Goal: Use online tool/utility: Utilize a website feature to perform a specific function

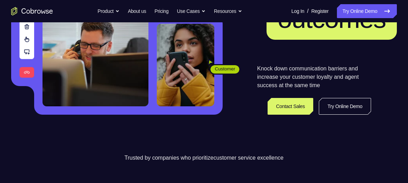
scroll to position [121, 0]
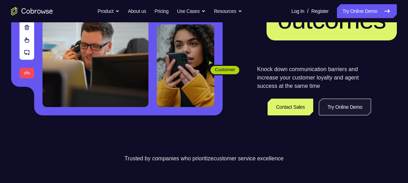
click at [336, 104] on link "Try Online Demo" at bounding box center [345, 107] width 52 height 17
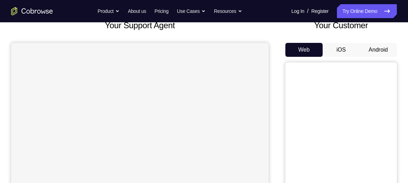
scroll to position [47, 0]
click at [380, 44] on button "Android" at bounding box center [377, 50] width 37 height 14
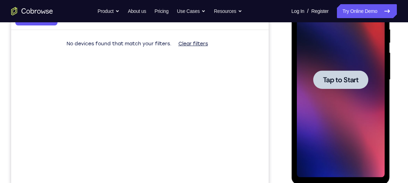
scroll to position [0, 0]
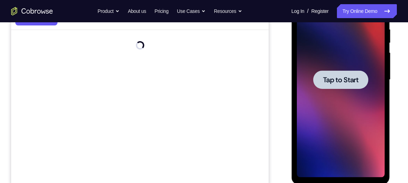
click at [342, 62] on div at bounding box center [340, 79] width 88 height 195
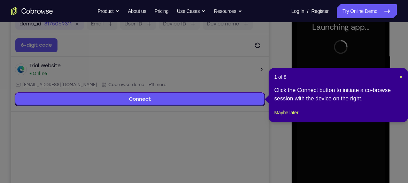
scroll to position [113, 0]
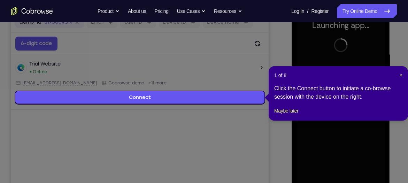
click at [398, 75] on header "1 of 8 ×" at bounding box center [338, 75] width 128 height 7
click at [399, 75] on span "×" at bounding box center [400, 75] width 3 height 6
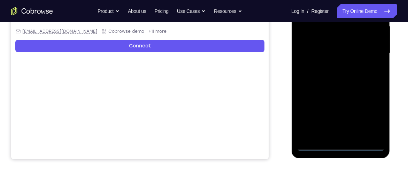
scroll to position [165, 0]
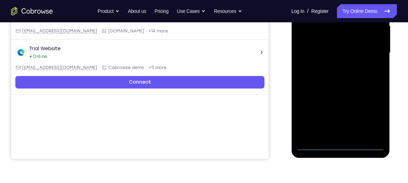
click at [342, 147] on div at bounding box center [340, 52] width 88 height 195
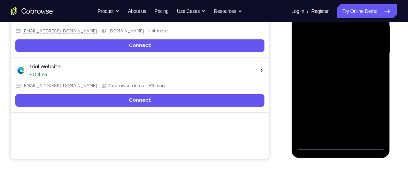
click at [342, 147] on div at bounding box center [340, 52] width 88 height 195
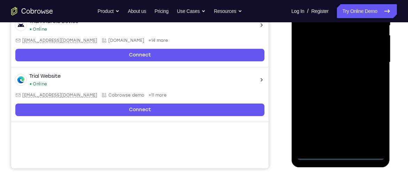
scroll to position [155, 0]
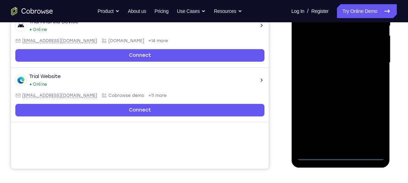
click at [370, 126] on div at bounding box center [340, 62] width 88 height 195
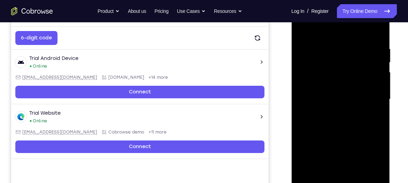
scroll to position [118, 0]
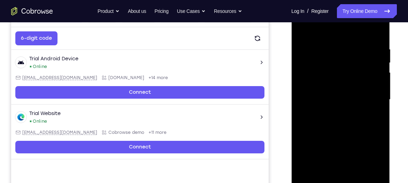
click at [342, 39] on div at bounding box center [340, 99] width 88 height 195
click at [339, 36] on div at bounding box center [340, 99] width 88 height 195
click at [369, 102] on div at bounding box center [340, 99] width 88 height 195
click at [332, 112] on div at bounding box center [340, 99] width 88 height 195
click at [333, 94] on div at bounding box center [340, 99] width 88 height 195
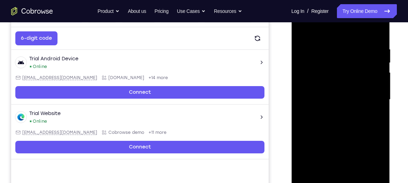
click at [313, 73] on div at bounding box center [340, 99] width 88 height 195
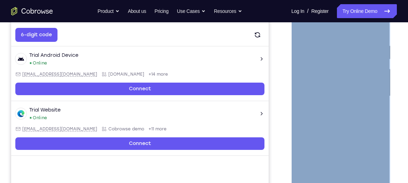
scroll to position [123, 0]
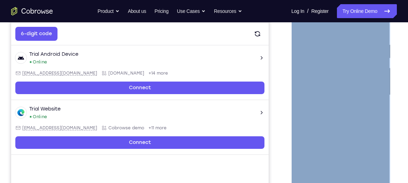
click at [321, 84] on div at bounding box center [340, 95] width 88 height 195
drag, startPoint x: 321, startPoint y: 84, endPoint x: 315, endPoint y: 70, distance: 14.8
click at [315, 70] on div at bounding box center [340, 95] width 88 height 195
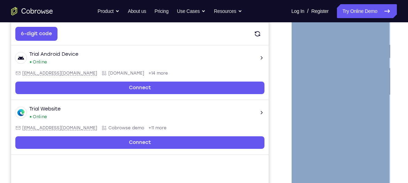
click at [313, 68] on div at bounding box center [340, 95] width 88 height 195
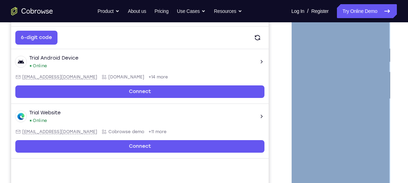
scroll to position [119, 0]
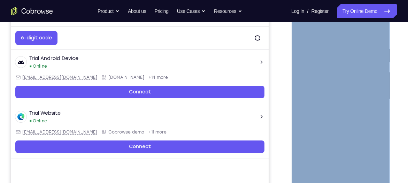
click at [334, 143] on div at bounding box center [340, 99] width 88 height 195
click at [305, 151] on div at bounding box center [340, 99] width 88 height 195
click at [309, 143] on div at bounding box center [340, 99] width 88 height 195
click at [304, 157] on div at bounding box center [340, 99] width 88 height 195
click at [368, 154] on div at bounding box center [340, 99] width 88 height 195
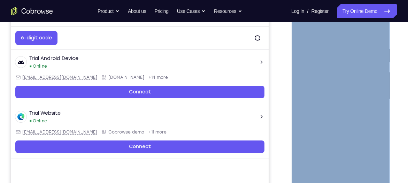
click at [371, 139] on div at bounding box center [340, 99] width 88 height 195
click at [372, 151] on div at bounding box center [340, 99] width 88 height 195
click at [302, 179] on div at bounding box center [340, 99] width 88 height 195
click at [326, 153] on div at bounding box center [340, 99] width 88 height 195
click at [302, 143] on div at bounding box center [340, 99] width 88 height 195
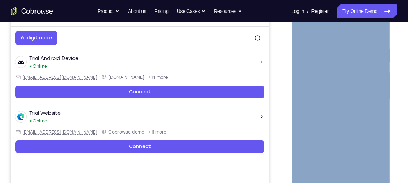
click at [343, 142] on div at bounding box center [340, 99] width 88 height 195
click at [330, 86] on div at bounding box center [340, 99] width 88 height 195
click at [300, 166] on div at bounding box center [340, 99] width 88 height 195
drag, startPoint x: 300, startPoint y: 166, endPoint x: 370, endPoint y: 120, distance: 83.4
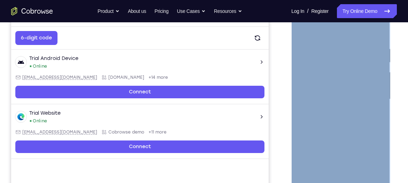
click at [370, 120] on div at bounding box center [340, 99] width 88 height 195
click at [335, 140] on div at bounding box center [340, 99] width 88 height 195
click at [317, 141] on div at bounding box center [340, 99] width 88 height 195
click at [366, 156] on div at bounding box center [340, 99] width 88 height 195
click at [306, 153] on div at bounding box center [340, 99] width 88 height 195
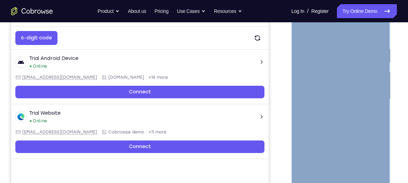
click at [335, 143] on div at bounding box center [340, 99] width 88 height 195
click at [319, 140] on div at bounding box center [340, 99] width 88 height 195
click at [367, 156] on div at bounding box center [340, 99] width 88 height 195
click at [305, 154] on div at bounding box center [340, 99] width 88 height 195
click at [312, 128] on div at bounding box center [340, 99] width 88 height 195
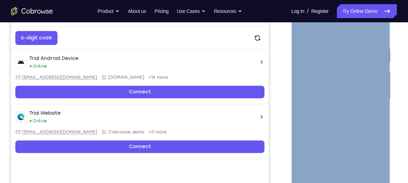
click at [378, 130] on div at bounding box center [340, 99] width 88 height 195
click at [303, 177] on div at bounding box center [340, 99] width 88 height 195
click at [324, 163] on div at bounding box center [340, 99] width 88 height 195
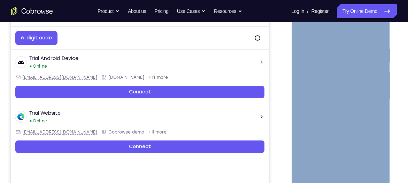
click at [328, 101] on div at bounding box center [340, 99] width 88 height 195
click at [332, 122] on div at bounding box center [340, 99] width 88 height 195
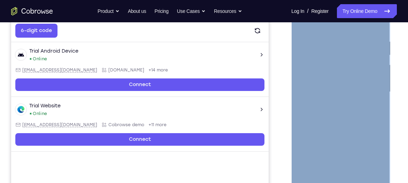
scroll to position [125, 0]
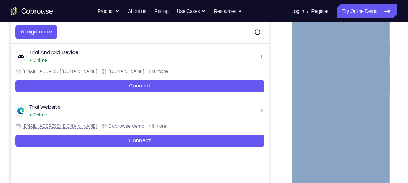
click at [339, 123] on div at bounding box center [340, 93] width 88 height 195
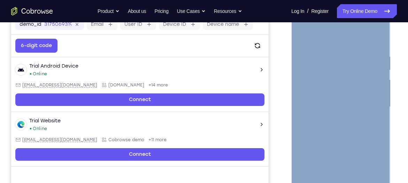
click at [380, 35] on div at bounding box center [340, 106] width 88 height 195
click at [343, 111] on div at bounding box center [340, 106] width 88 height 195
click at [361, 114] on div at bounding box center [340, 106] width 88 height 195
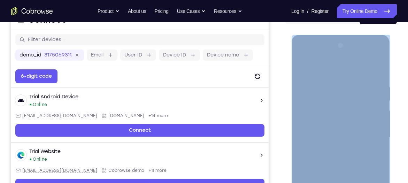
scroll to position [79, 0]
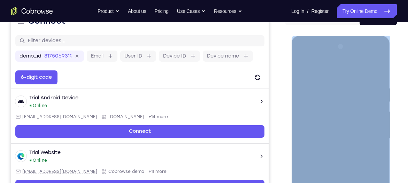
click at [327, 142] on div at bounding box center [340, 138] width 88 height 195
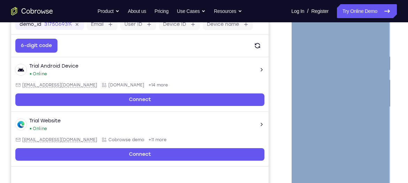
scroll to position [112, 0]
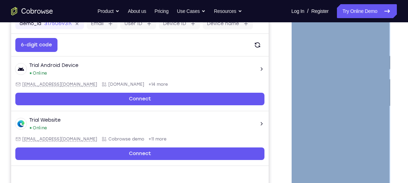
click at [301, 35] on div at bounding box center [340, 106] width 88 height 195
click at [366, 114] on div at bounding box center [340, 106] width 88 height 195
click at [362, 113] on div at bounding box center [340, 106] width 88 height 195
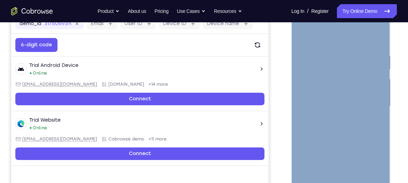
click at [362, 113] on div at bounding box center [340, 106] width 88 height 195
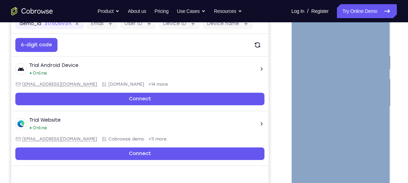
click at [362, 113] on div at bounding box center [340, 106] width 88 height 195
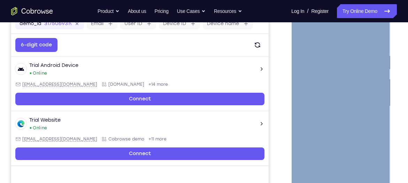
click at [362, 113] on div at bounding box center [340, 106] width 88 height 195
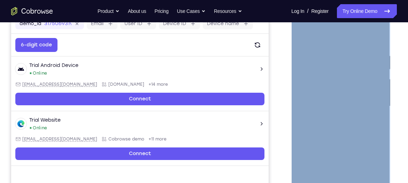
click at [362, 113] on div at bounding box center [340, 106] width 88 height 195
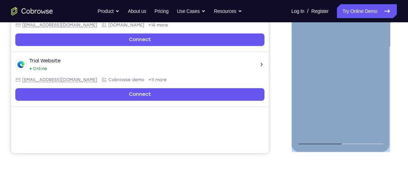
scroll to position [171, 0]
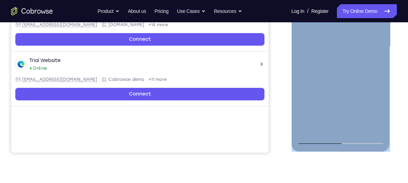
click at [373, 127] on div at bounding box center [340, 46] width 88 height 195
click at [321, 69] on div at bounding box center [340, 46] width 88 height 195
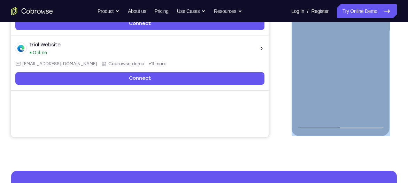
scroll to position [187, 0]
click at [313, 89] on div at bounding box center [340, 30] width 88 height 195
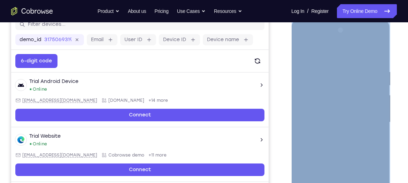
scroll to position [95, 0]
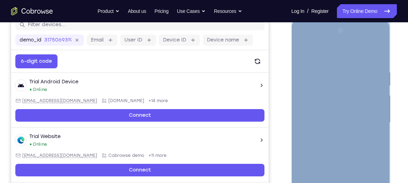
click at [302, 52] on div at bounding box center [340, 122] width 88 height 195
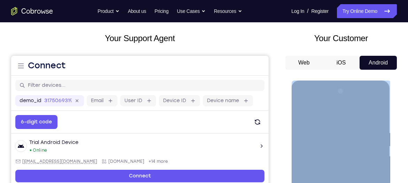
scroll to position [35, 0]
click at [302, 114] on div at bounding box center [340, 183] width 88 height 195
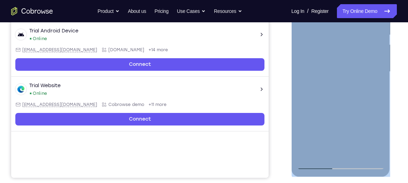
scroll to position [147, 0]
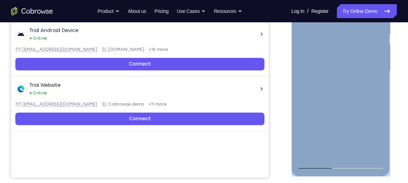
click at [304, 152] on div at bounding box center [340, 71] width 88 height 195
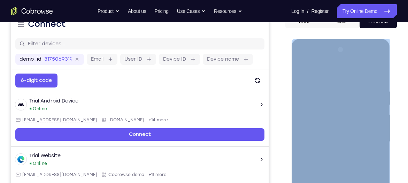
scroll to position [76, 0]
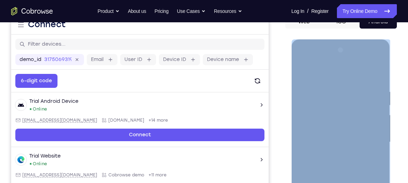
click at [378, 70] on div at bounding box center [340, 142] width 88 height 195
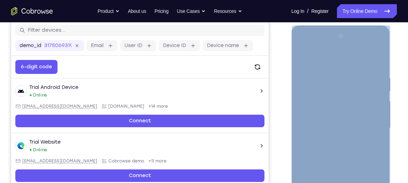
scroll to position [91, 0]
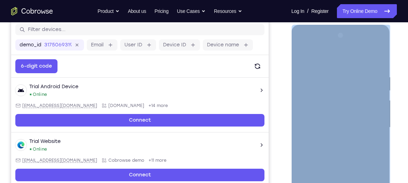
click at [360, 66] on div at bounding box center [340, 127] width 88 height 195
click at [313, 66] on div at bounding box center [340, 127] width 88 height 195
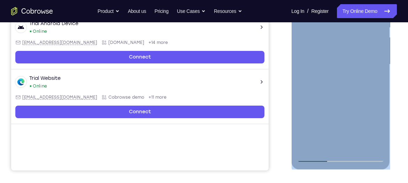
scroll to position [154, 0]
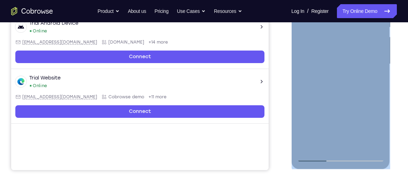
click at [308, 128] on div at bounding box center [340, 64] width 88 height 195
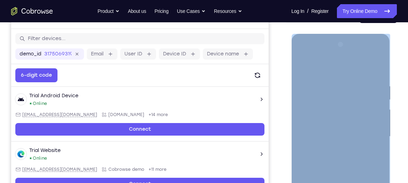
scroll to position [81, 0]
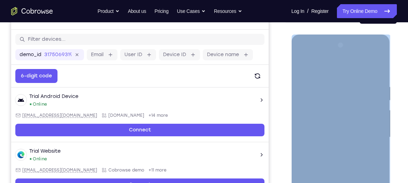
click at [306, 66] on div at bounding box center [340, 137] width 88 height 195
click at [334, 85] on div at bounding box center [340, 137] width 88 height 195
click at [304, 66] on div at bounding box center [340, 137] width 88 height 195
click at [352, 79] on div at bounding box center [340, 137] width 88 height 195
click at [353, 90] on div at bounding box center [340, 137] width 88 height 195
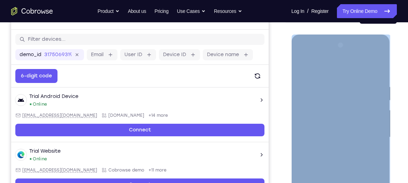
click at [319, 91] on div at bounding box center [340, 137] width 88 height 195
click at [330, 92] on div at bounding box center [340, 137] width 88 height 195
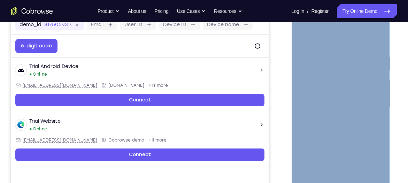
scroll to position [107, 0]
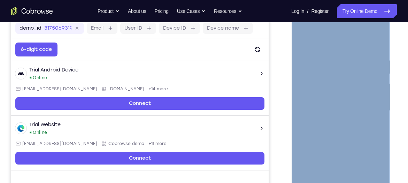
click at [346, 135] on div at bounding box center [340, 110] width 88 height 195
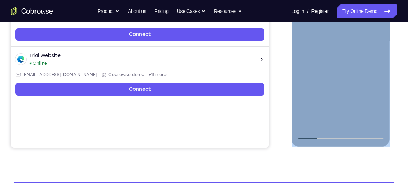
click at [359, 120] on div at bounding box center [340, 41] width 88 height 195
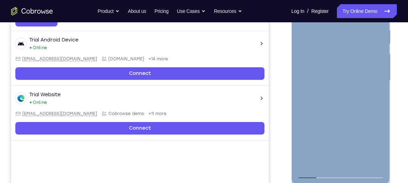
scroll to position [137, 0]
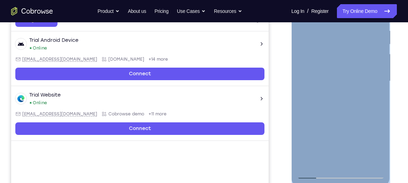
click at [357, 118] on div at bounding box center [340, 81] width 88 height 195
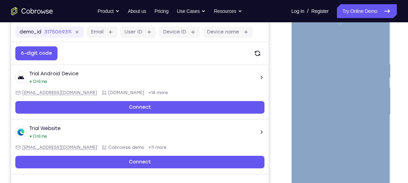
scroll to position [103, 0]
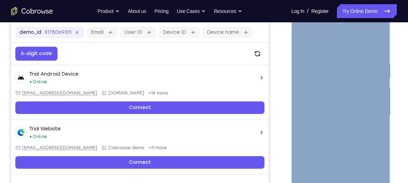
click at [378, 78] on div at bounding box center [340, 114] width 88 height 195
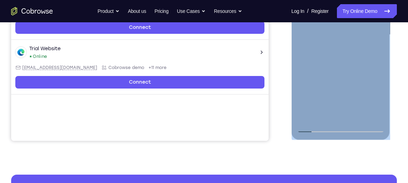
click at [312, 123] on div at bounding box center [340, 34] width 88 height 195
click at [312, 128] on div at bounding box center [340, 34] width 88 height 195
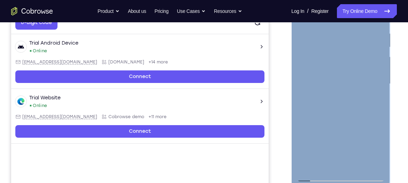
scroll to position [134, 0]
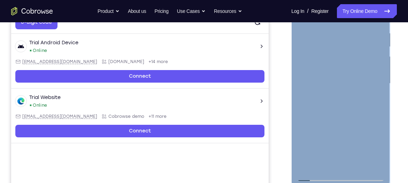
click at [306, 163] on div at bounding box center [340, 83] width 88 height 195
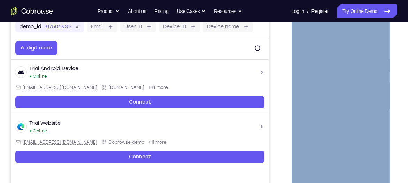
scroll to position [108, 0]
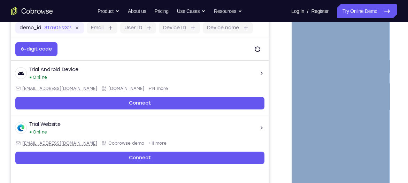
drag, startPoint x: 306, startPoint y: 189, endPoint x: 331, endPoint y: 53, distance: 139.2
click at [331, 53] on div at bounding box center [340, 110] width 88 height 195
click at [378, 113] on div at bounding box center [340, 110] width 88 height 195
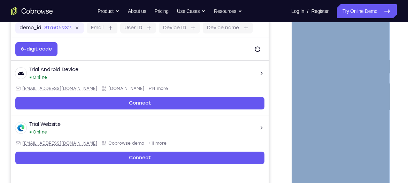
click at [378, 113] on div at bounding box center [340, 110] width 88 height 195
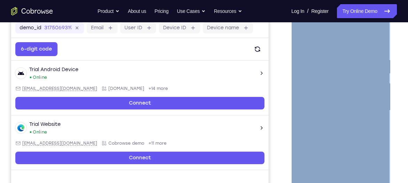
click at [373, 36] on div at bounding box center [340, 110] width 88 height 195
click at [374, 43] on div at bounding box center [340, 110] width 88 height 195
click at [343, 54] on div at bounding box center [340, 110] width 88 height 195
click at [379, 113] on div at bounding box center [340, 110] width 88 height 195
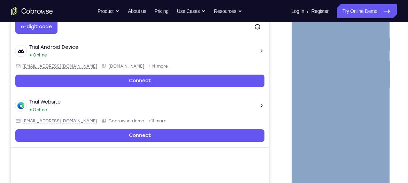
scroll to position [130, 0]
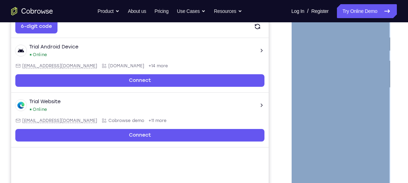
click at [368, 166] on div at bounding box center [340, 87] width 88 height 195
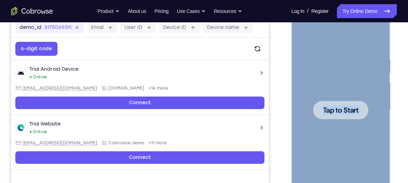
scroll to position [108, 0]
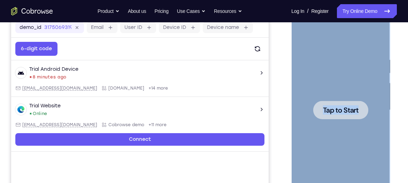
click at [322, 109] on span "Tap to Start" at bounding box center [340, 110] width 36 height 7
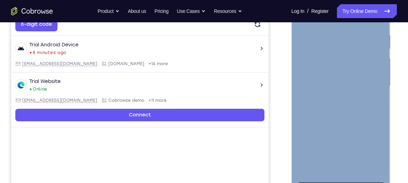
scroll to position [132, 0]
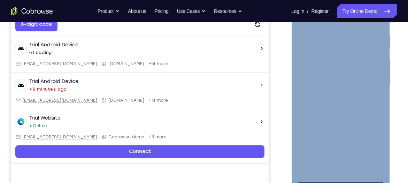
click at [339, 178] on div at bounding box center [340, 85] width 88 height 195
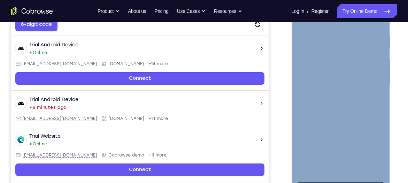
click at [371, 150] on div at bounding box center [340, 85] width 88 height 195
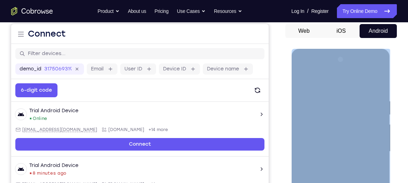
scroll to position [66, 0]
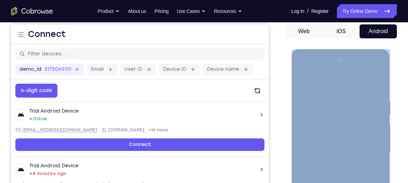
click at [300, 72] on div at bounding box center [340, 151] width 88 height 195
click at [368, 146] on div at bounding box center [340, 151] width 88 height 195
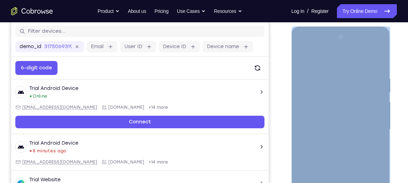
scroll to position [89, 0]
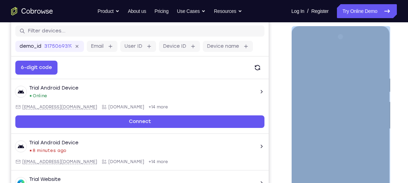
click at [331, 142] on div at bounding box center [340, 128] width 88 height 195
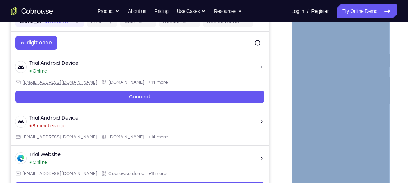
scroll to position [114, 0]
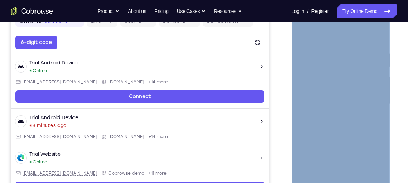
click at [323, 100] on div at bounding box center [340, 103] width 88 height 195
click at [327, 113] on div at bounding box center [340, 103] width 88 height 195
click at [332, 103] on div at bounding box center [340, 103] width 88 height 195
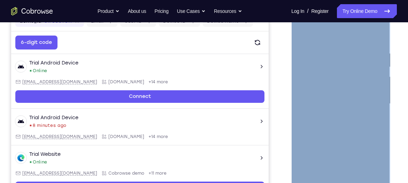
click at [360, 123] on div at bounding box center [340, 103] width 88 height 195
click at [364, 132] on div at bounding box center [340, 103] width 88 height 195
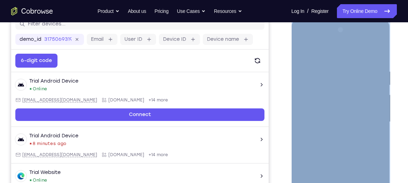
click at [374, 52] on div at bounding box center [340, 121] width 88 height 195
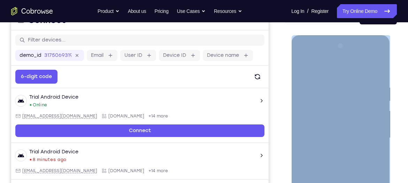
scroll to position [79, 0]
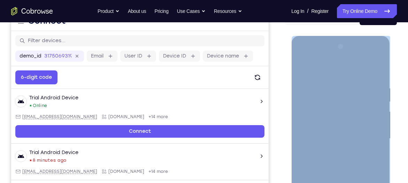
click at [378, 64] on div at bounding box center [340, 138] width 88 height 195
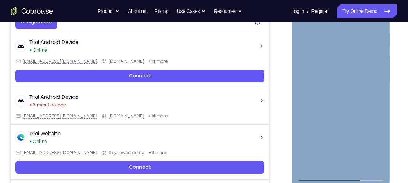
click at [306, 166] on div at bounding box center [340, 83] width 88 height 195
click at [305, 165] on div at bounding box center [340, 83] width 88 height 195
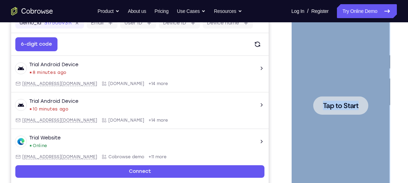
scroll to position [111, 0]
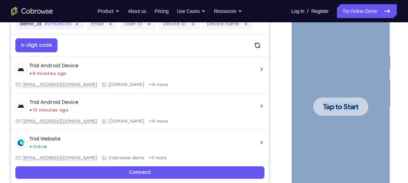
click at [339, 104] on span "Tap to Start" at bounding box center [340, 106] width 36 height 7
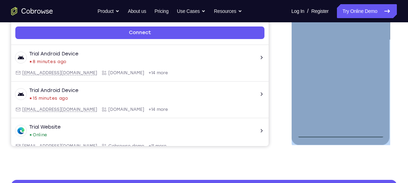
scroll to position [178, 0]
click at [342, 135] on div at bounding box center [340, 39] width 88 height 195
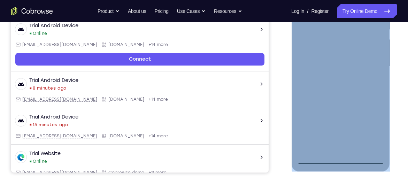
scroll to position [150, 0]
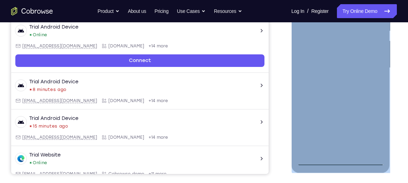
click at [369, 135] on div at bounding box center [340, 67] width 88 height 195
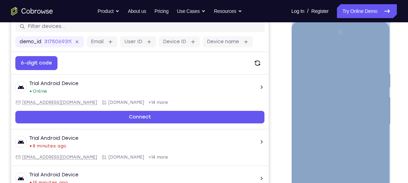
scroll to position [93, 0]
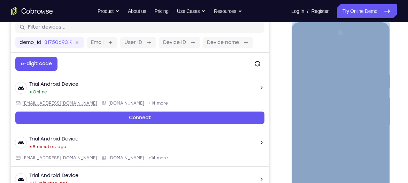
click at [333, 64] on div at bounding box center [340, 125] width 88 height 195
click at [366, 119] on div at bounding box center [340, 125] width 88 height 195
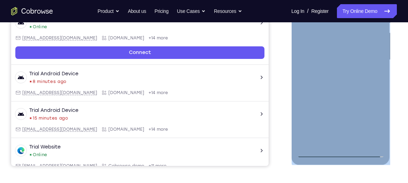
scroll to position [158, 0]
click at [334, 139] on div at bounding box center [340, 59] width 88 height 195
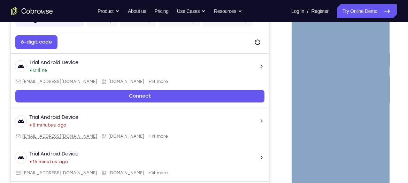
scroll to position [114, 0]
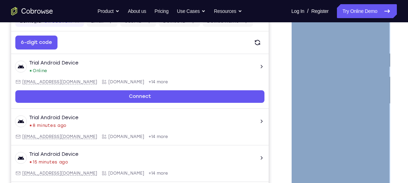
click at [328, 86] on div at bounding box center [340, 103] width 88 height 195
click at [329, 98] on div at bounding box center [340, 103] width 88 height 195
click at [327, 100] on div at bounding box center [340, 103] width 88 height 195
click at [341, 88] on div at bounding box center [340, 103] width 88 height 195
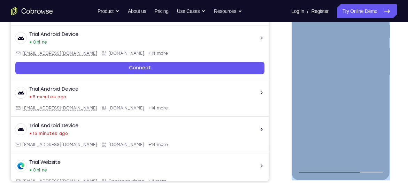
scroll to position [107, 0]
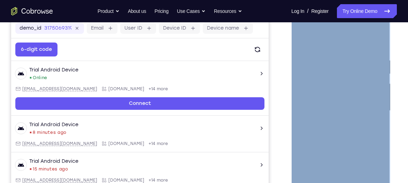
click at [330, 51] on div at bounding box center [340, 110] width 88 height 195
click at [359, 148] on div at bounding box center [340, 110] width 88 height 195
click at [359, 143] on div at bounding box center [340, 110] width 88 height 195
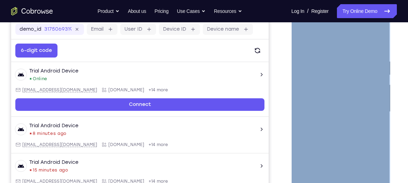
scroll to position [106, 0]
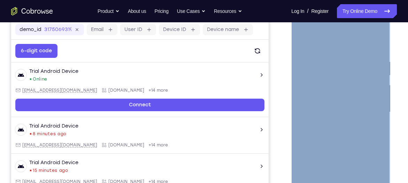
click at [305, 41] on div at bounding box center [340, 112] width 88 height 195
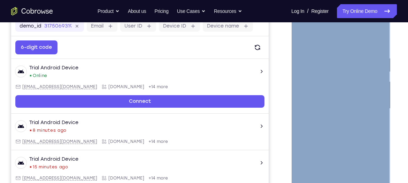
scroll to position [108, 0]
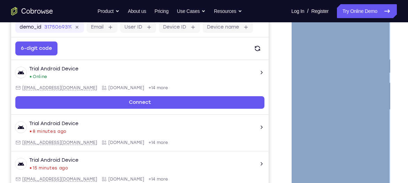
click at [374, 40] on div at bounding box center [340, 109] width 88 height 195
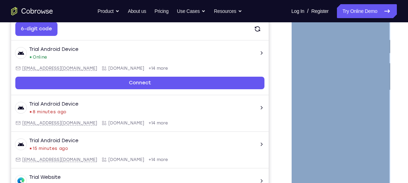
scroll to position [131, 0]
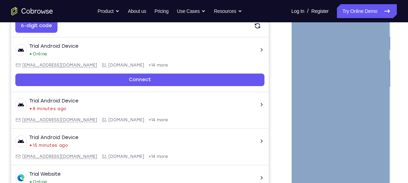
click at [358, 170] on div at bounding box center [340, 87] width 88 height 195
click at [345, 126] on div at bounding box center [340, 87] width 88 height 195
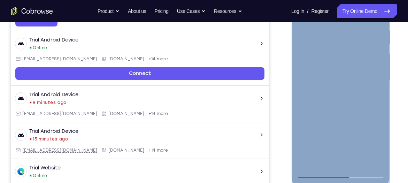
scroll to position [138, 0]
click at [315, 175] on div at bounding box center [340, 80] width 88 height 195
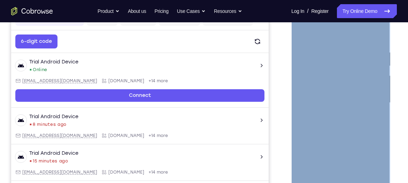
scroll to position [115, 0]
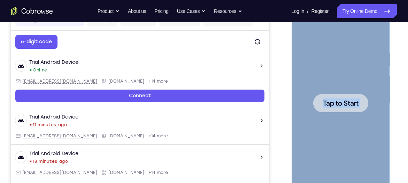
click at [356, 104] on span "Tap to Start" at bounding box center [340, 103] width 36 height 7
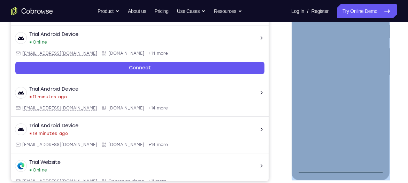
scroll to position [143, 0]
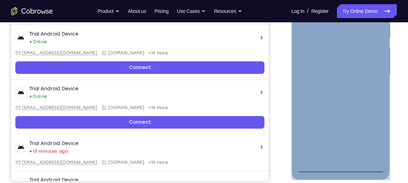
click at [344, 166] on div at bounding box center [340, 74] width 88 height 195
click at [377, 140] on div at bounding box center [340, 74] width 88 height 195
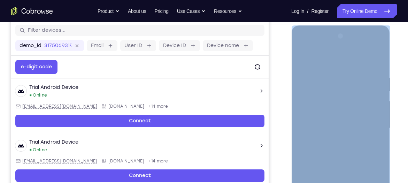
scroll to position [91, 0]
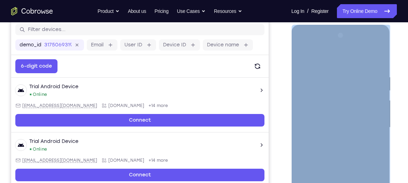
click at [341, 63] on div at bounding box center [340, 127] width 88 height 195
click at [371, 132] on div at bounding box center [340, 127] width 88 height 195
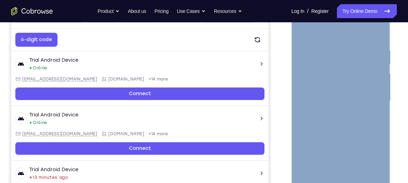
scroll to position [117, 0]
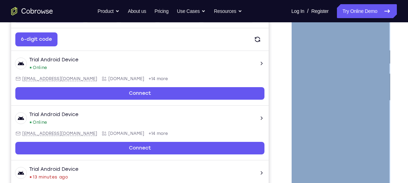
click at [333, 111] on div at bounding box center [340, 100] width 88 height 195
click at [331, 96] on div at bounding box center [340, 100] width 88 height 195
